Goal: Information Seeking & Learning: Learn about a topic

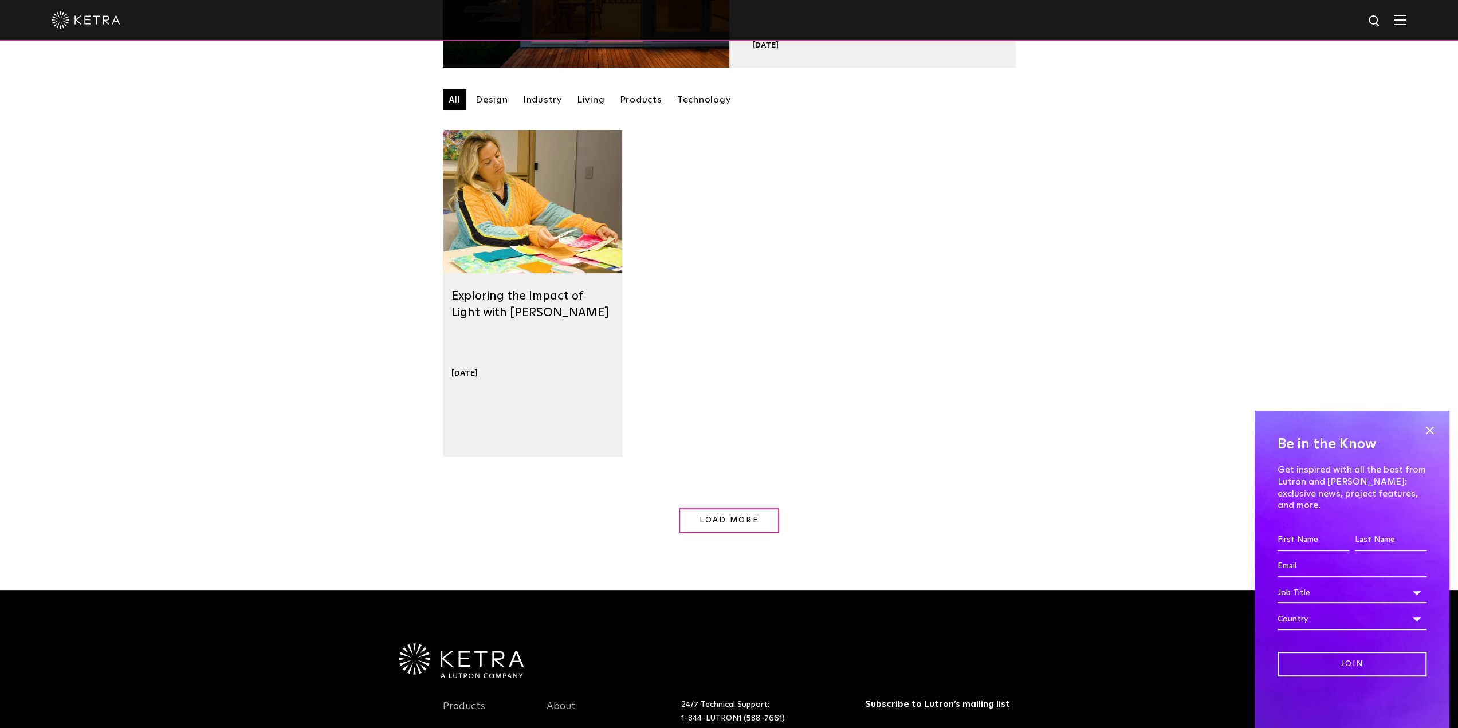
scroll to position [517, 0]
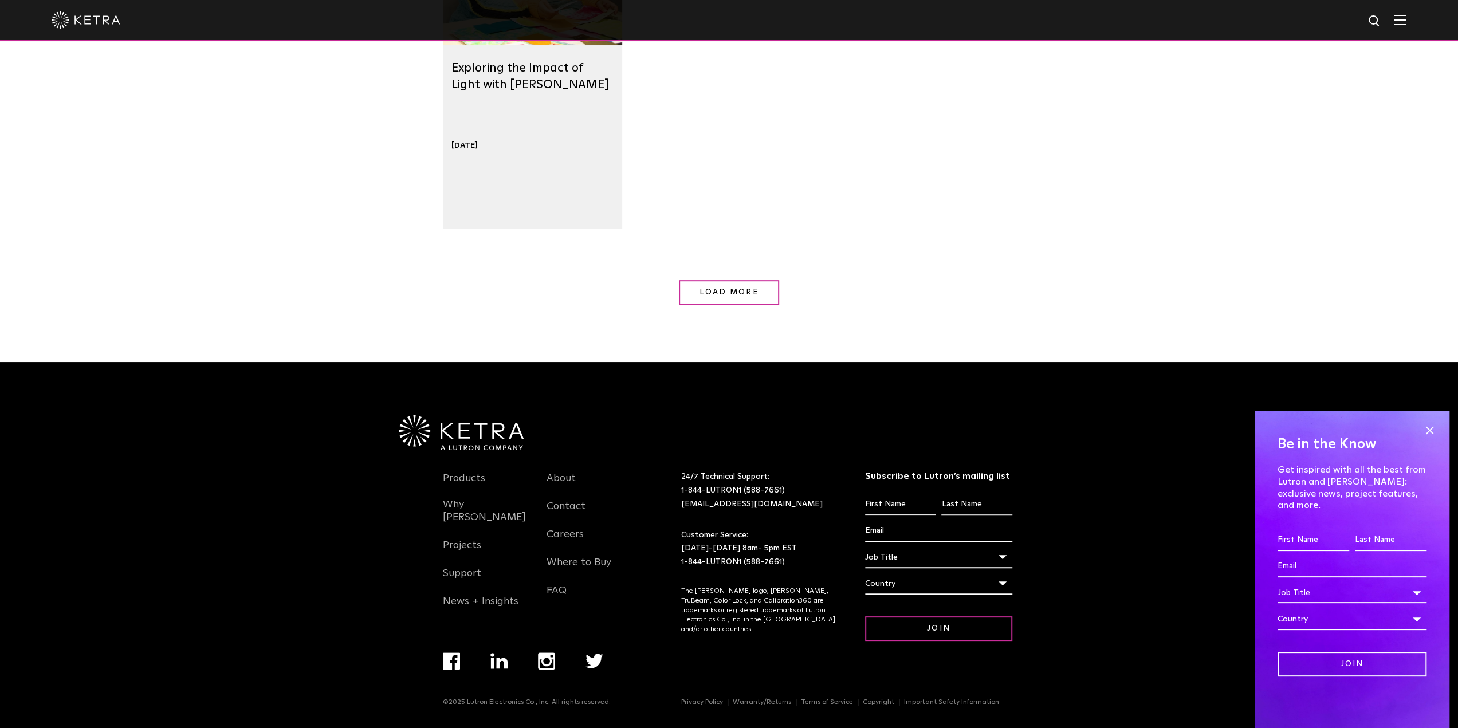
click at [747, 294] on span "Load More" at bounding box center [730, 292] width 60 height 8
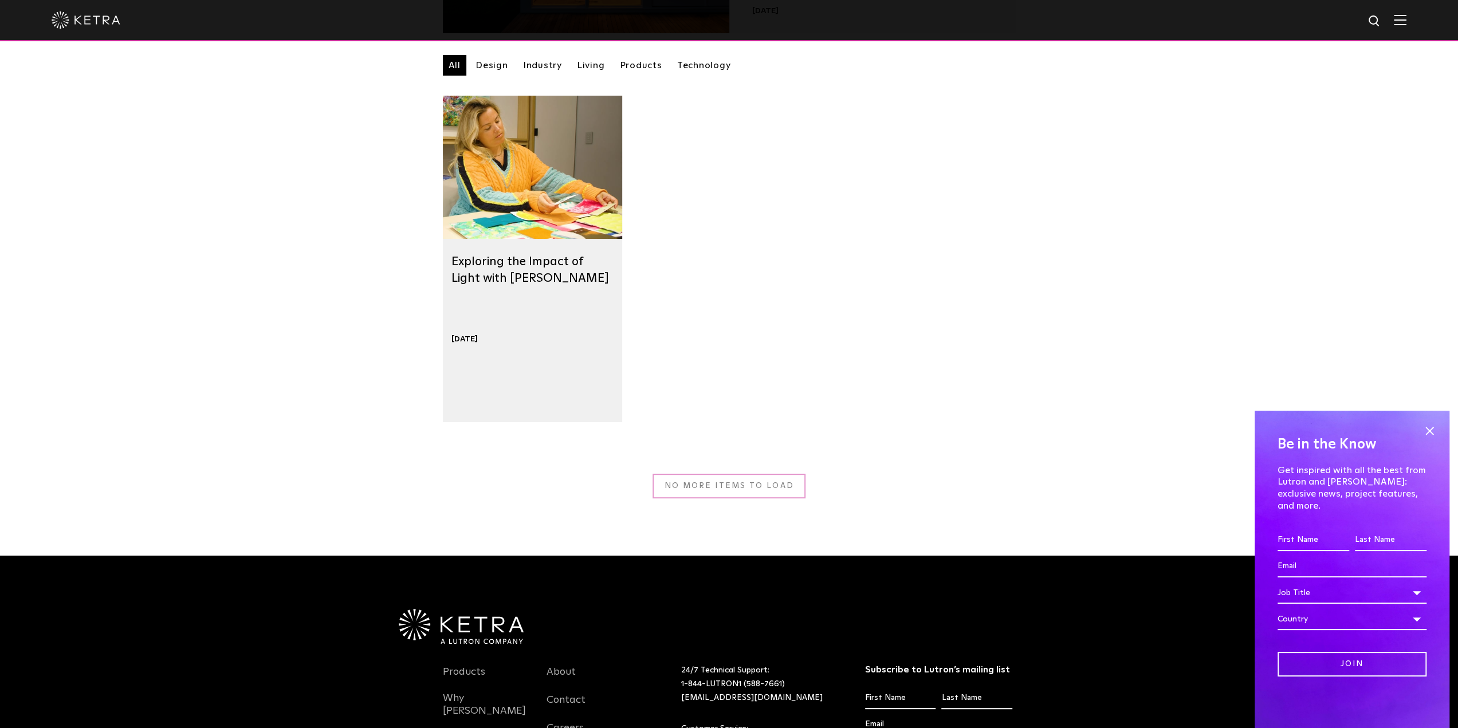
scroll to position [173, 0]
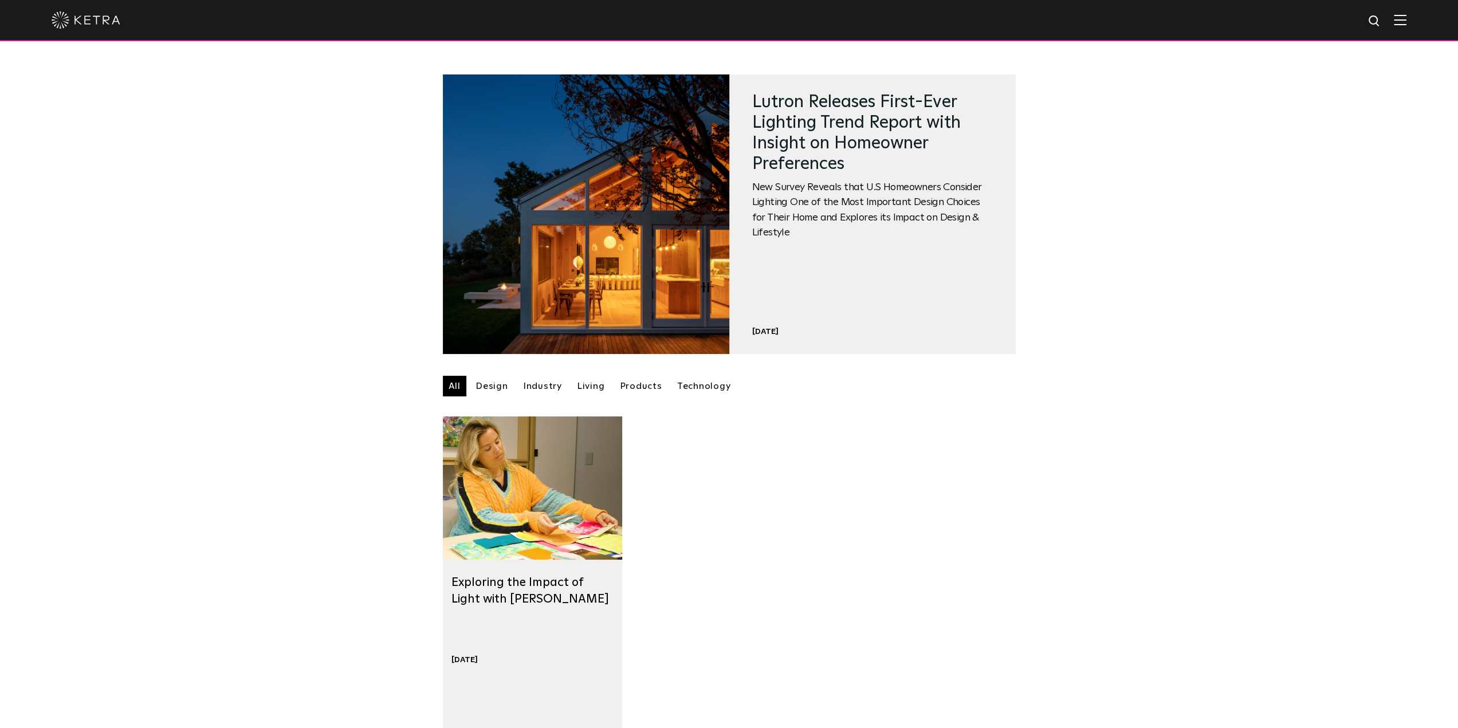
click at [499, 391] on link "Design" at bounding box center [492, 386] width 44 height 21
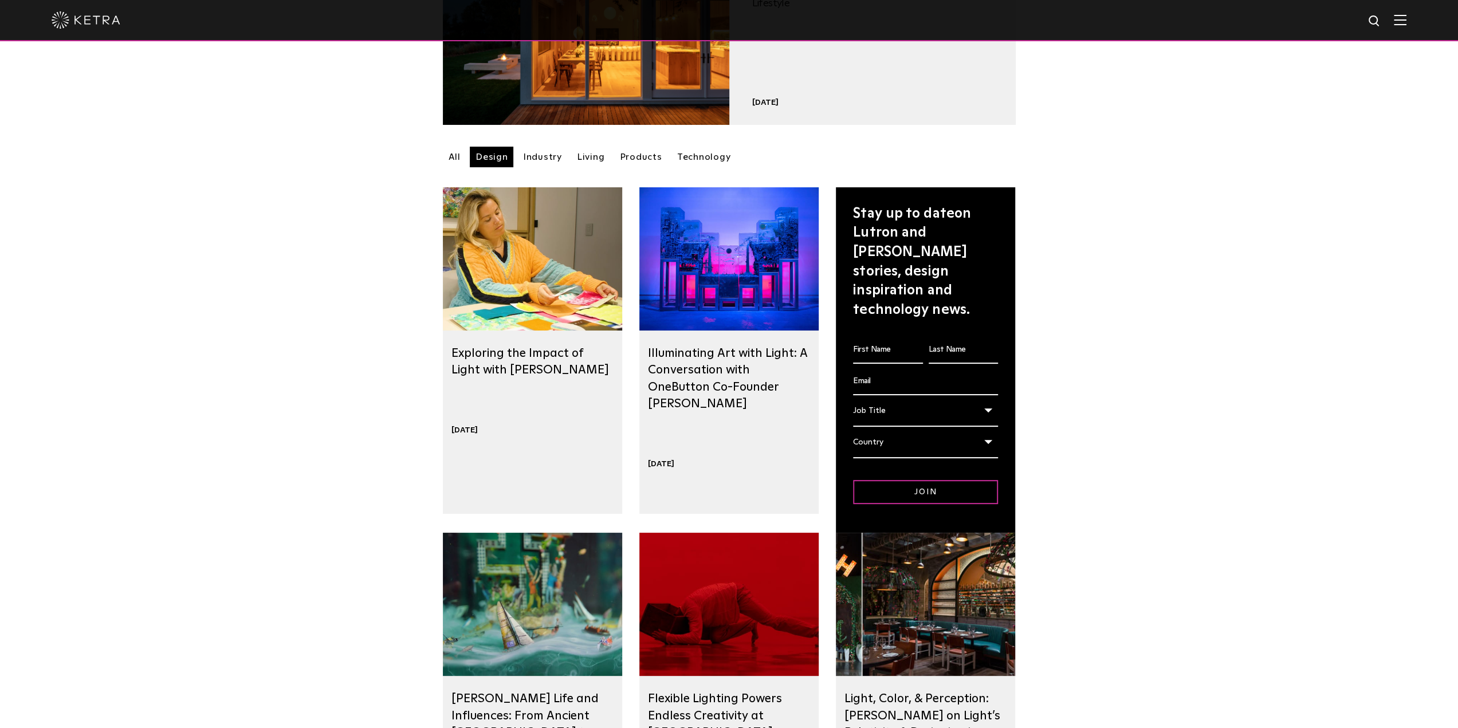
scroll to position [229, 0]
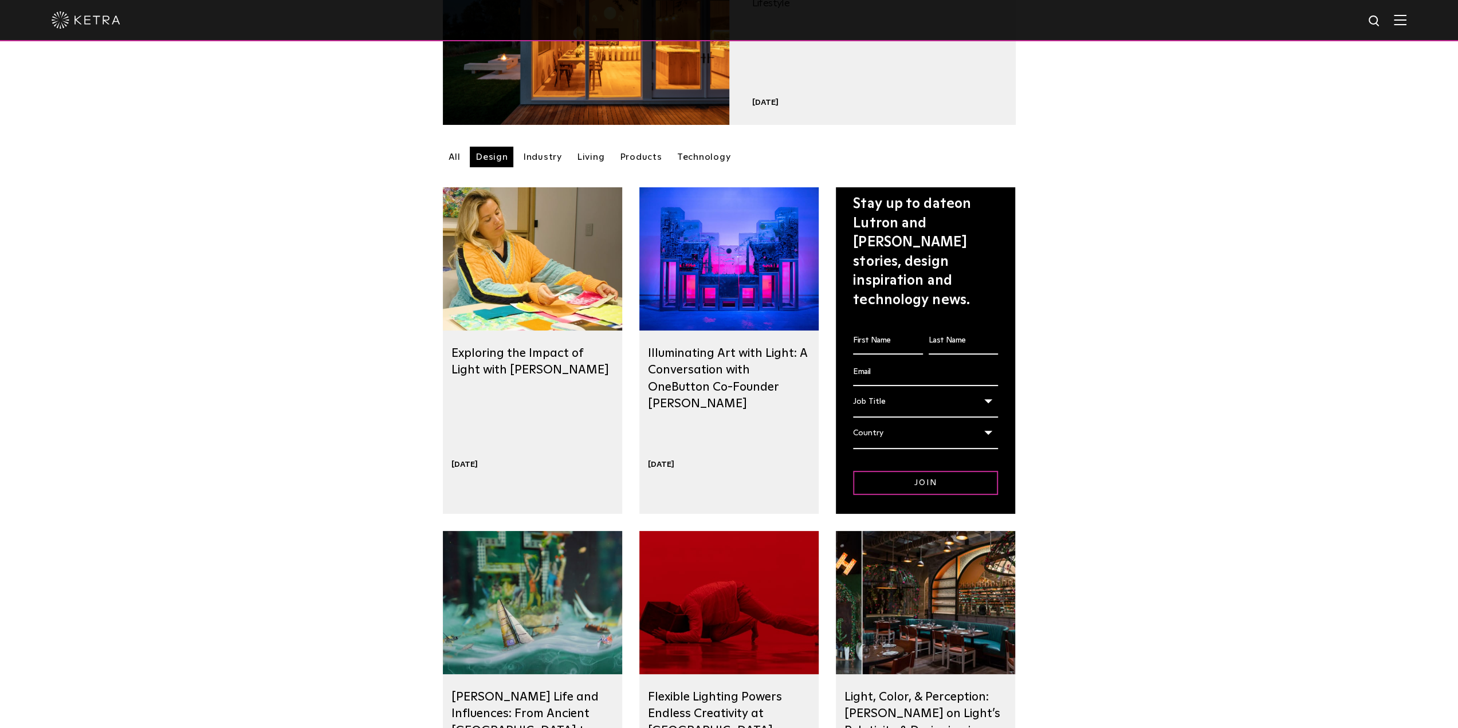
click at [462, 160] on link "All" at bounding box center [454, 157] width 23 height 21
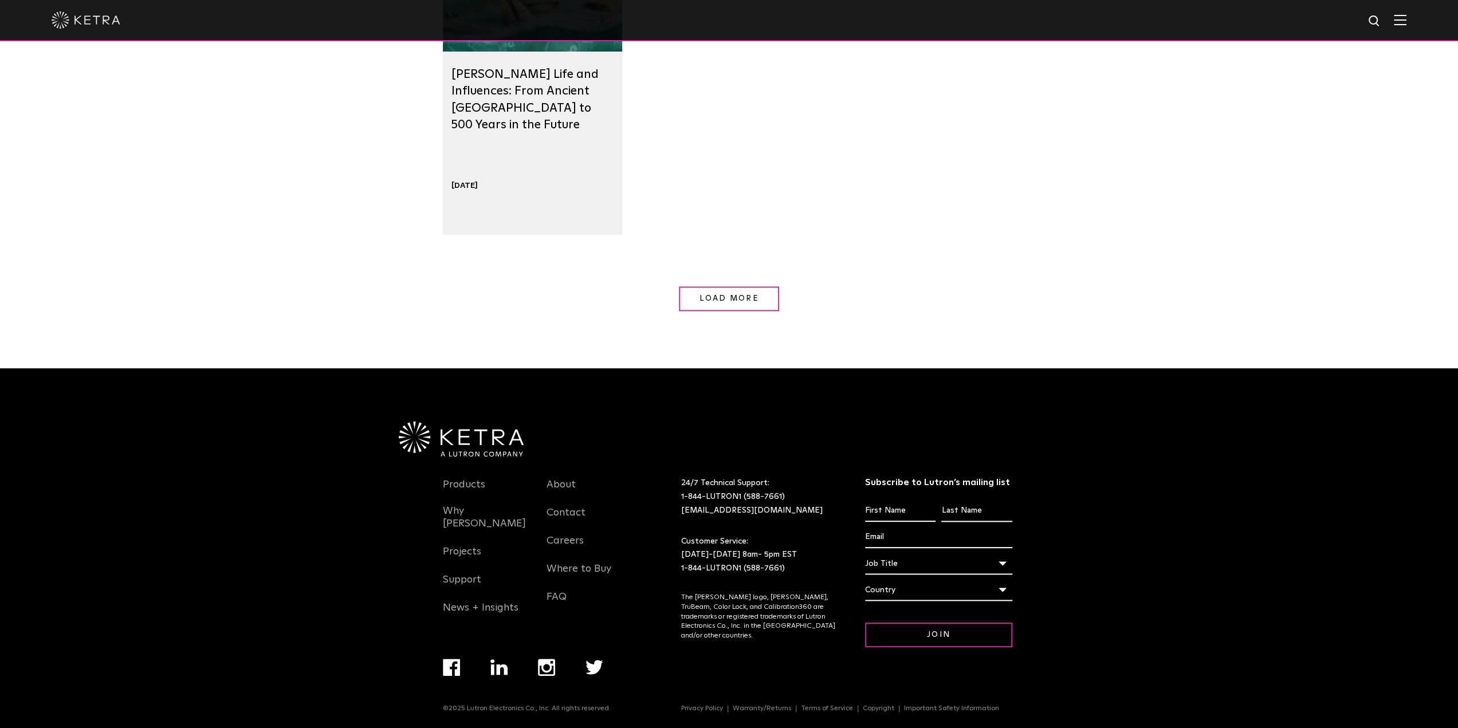
scroll to position [1204, 0]
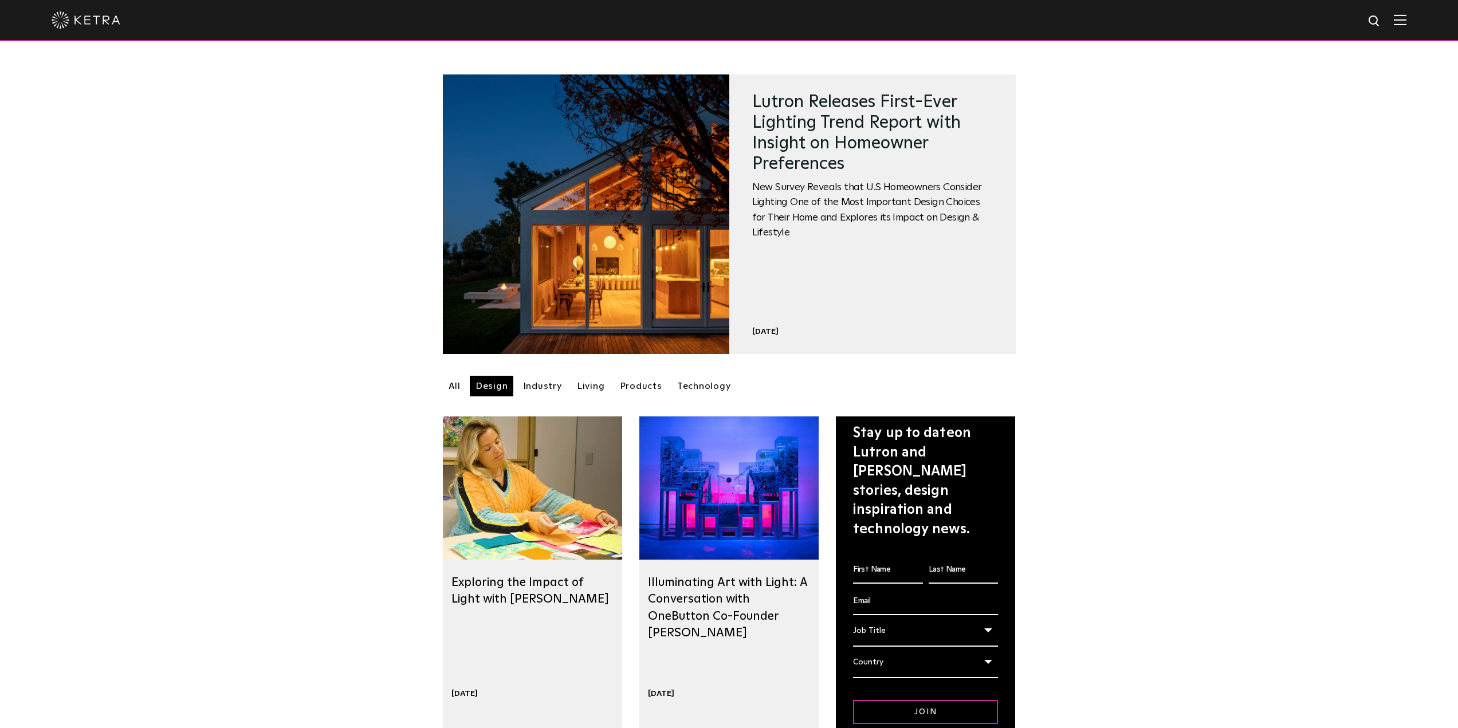
scroll to position [229, 0]
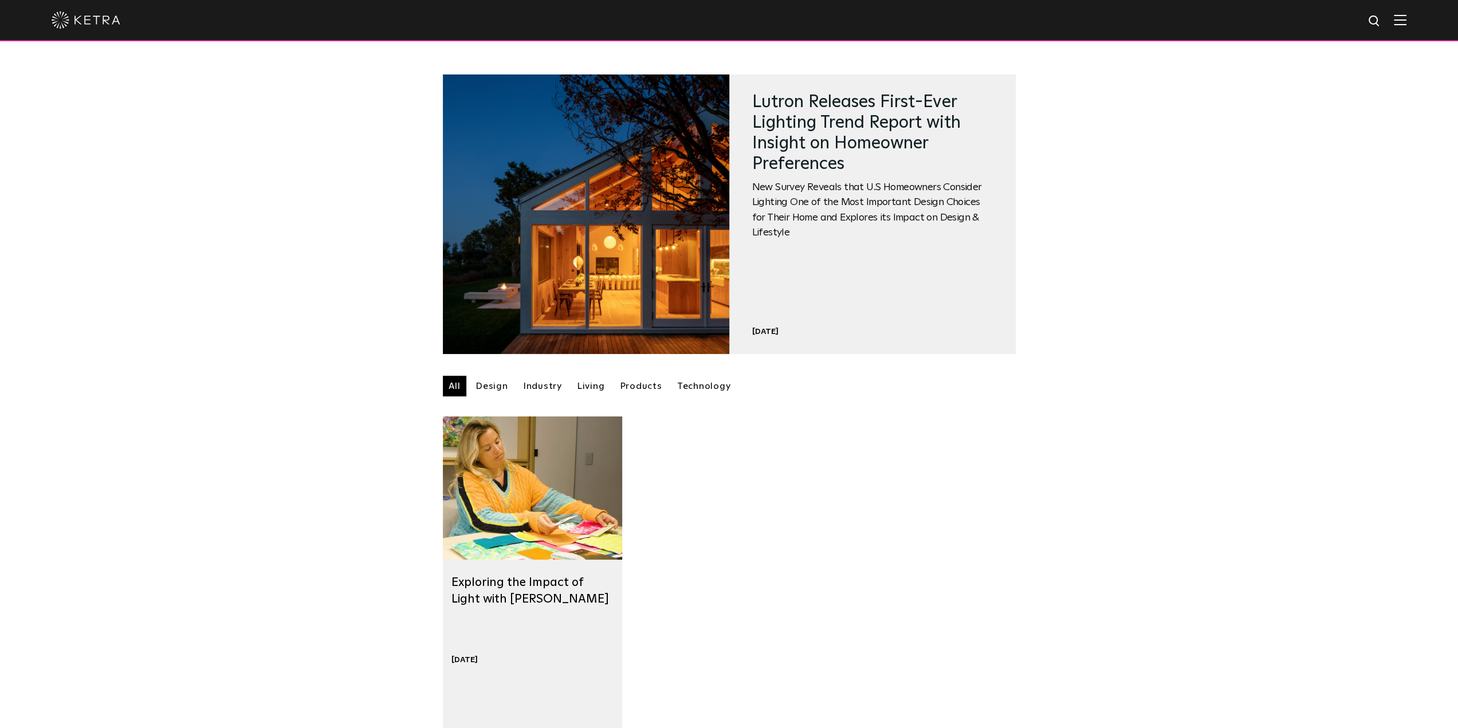
click at [497, 532] on div at bounding box center [532, 488] width 179 height 143
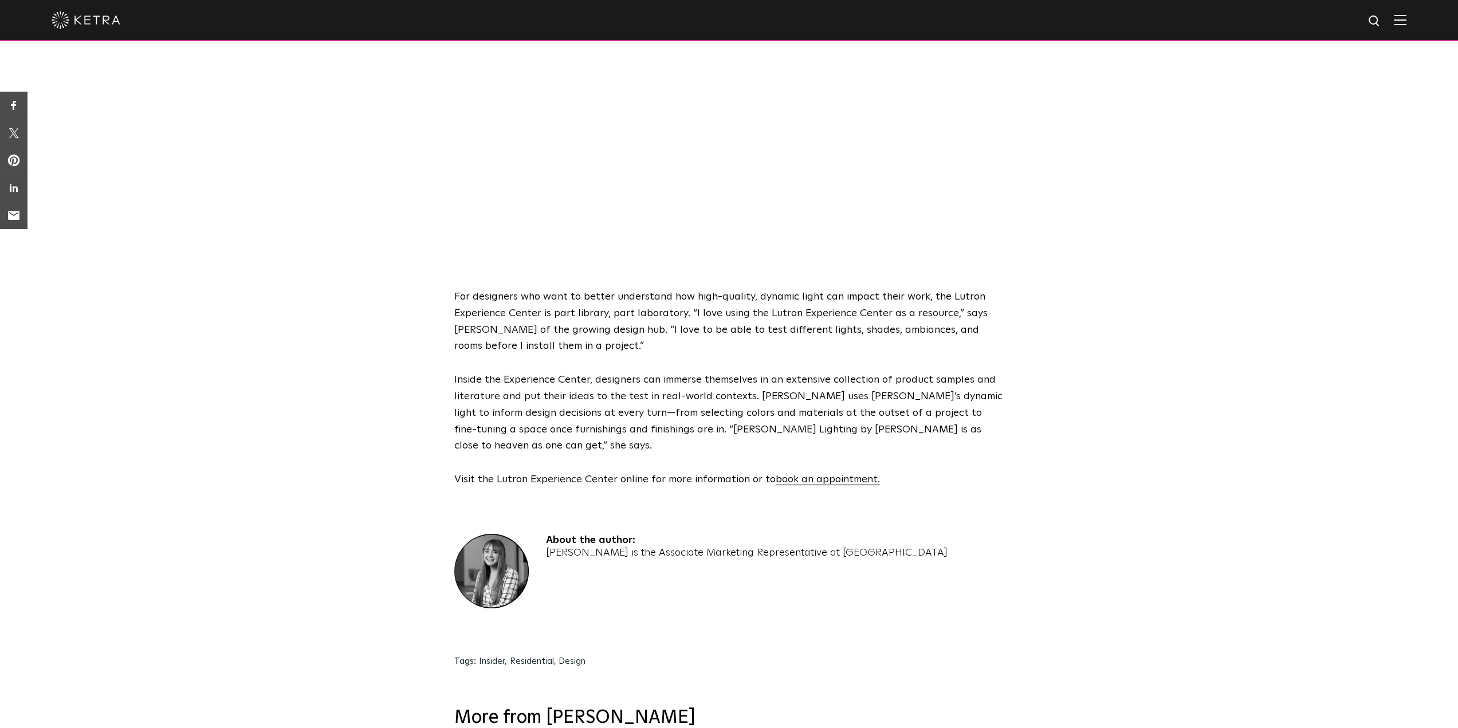
scroll to position [458, 0]
